Goal: Task Accomplishment & Management: Use online tool/utility

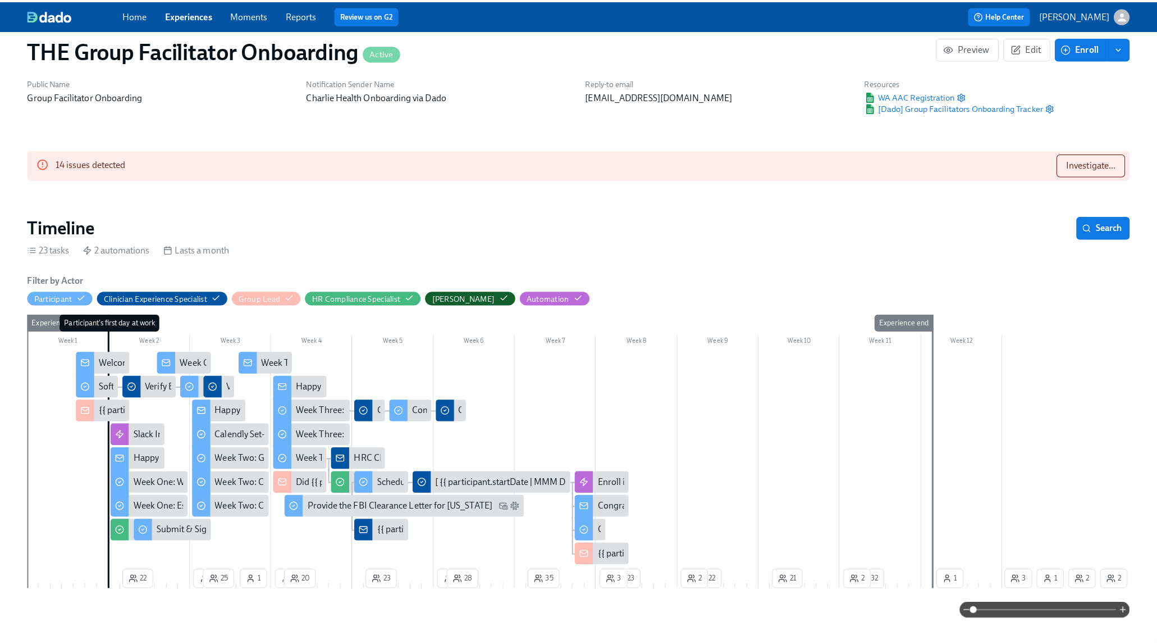
scroll to position [88, 0]
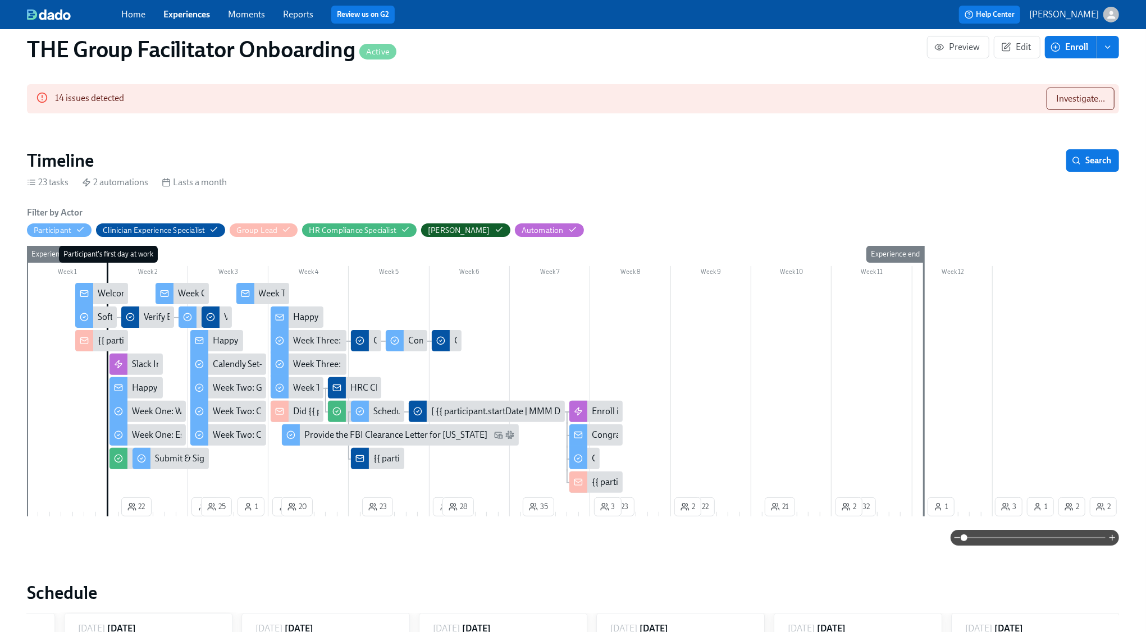
click at [225, 341] on div "Happy Week Two!" at bounding box center [247, 341] width 69 height 12
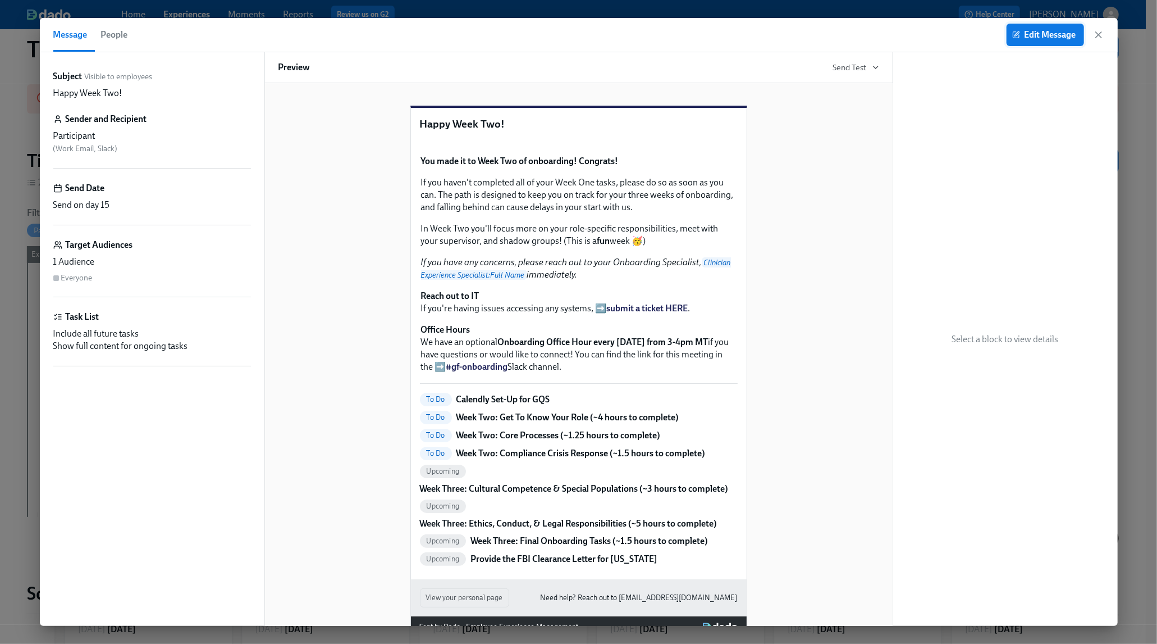
click at [1046, 36] on span "Edit Message" at bounding box center [1046, 34] width 62 height 11
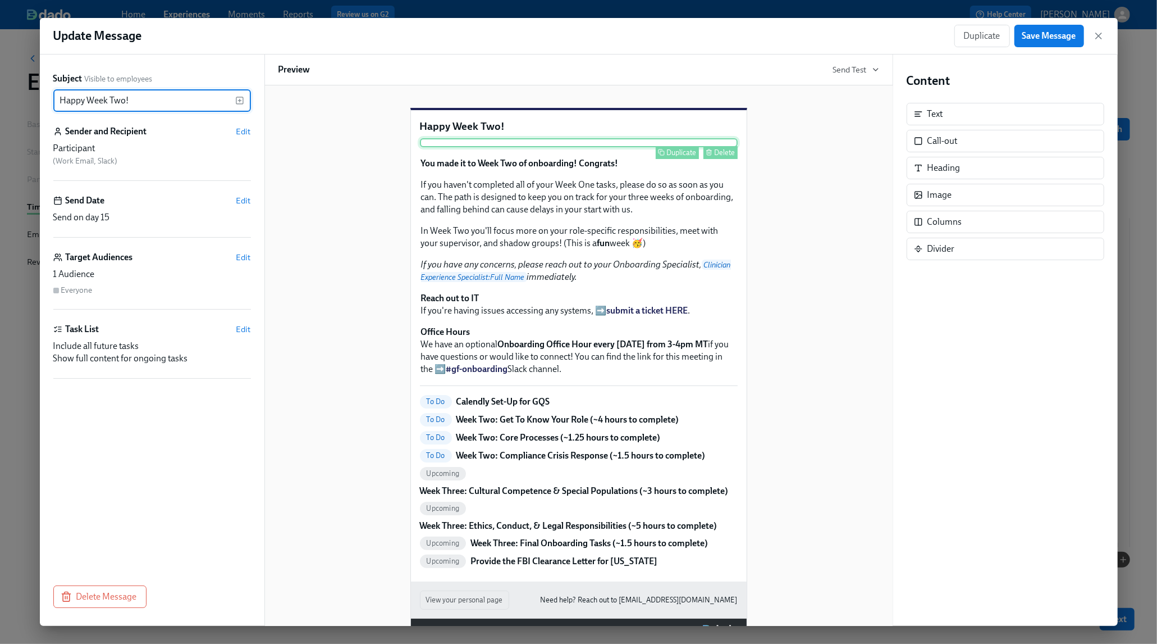
click at [546, 147] on div "Duplicate Delete" at bounding box center [579, 142] width 318 height 9
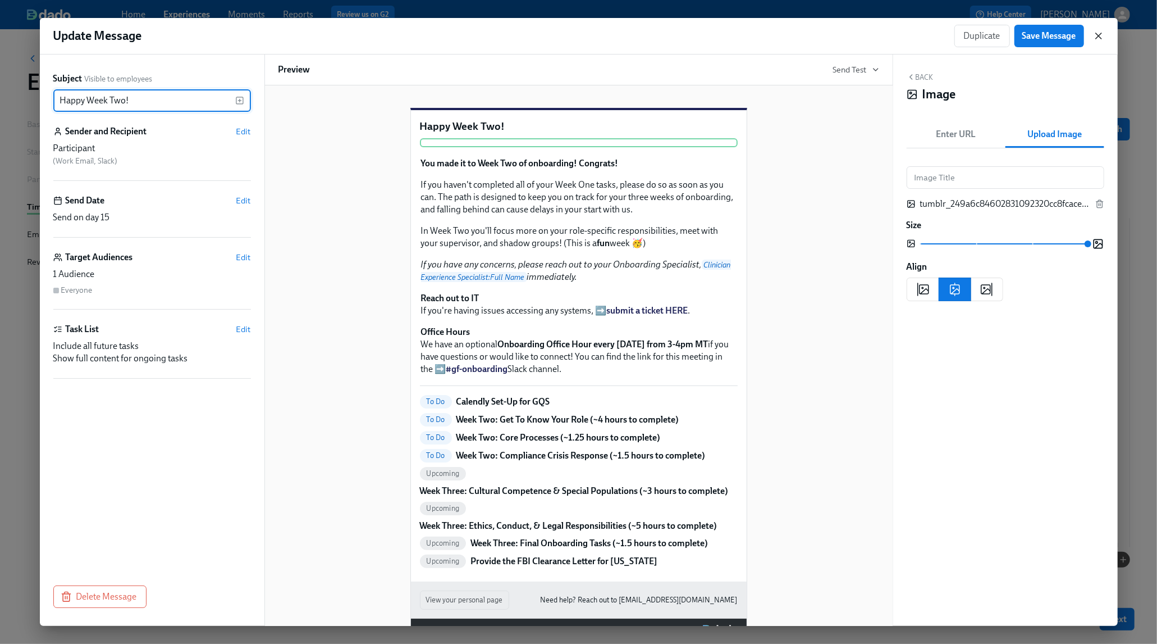
click at [1098, 37] on icon "button" at bounding box center [1098, 35] width 11 height 11
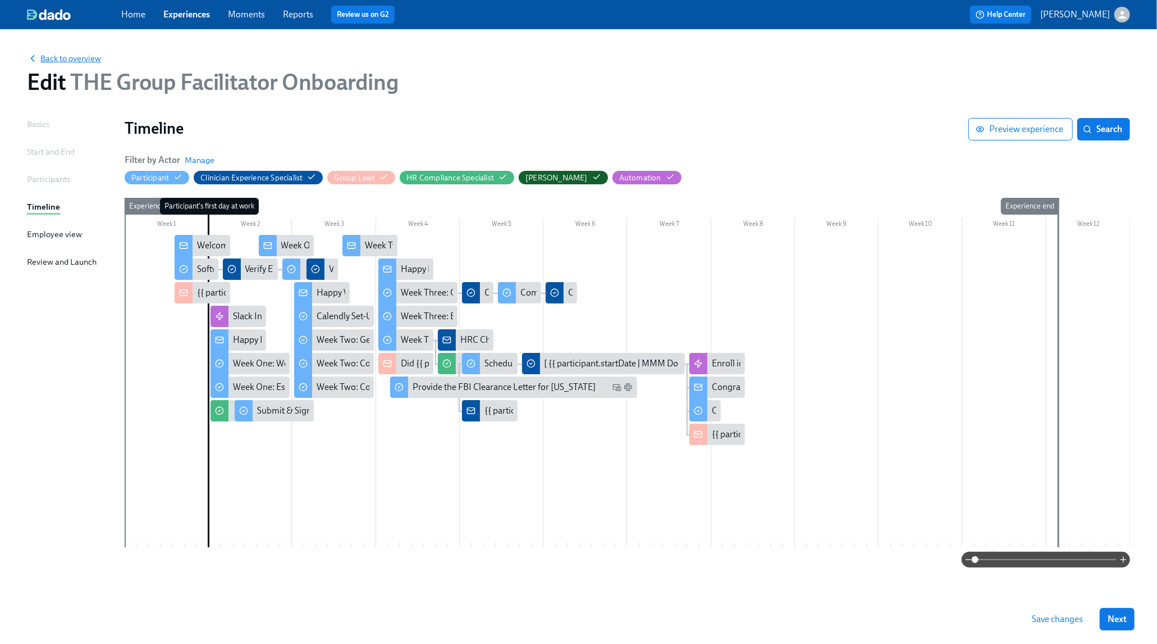
click at [71, 57] on span "Back to overview" at bounding box center [64, 58] width 74 height 11
